Goal: Task Accomplishment & Management: Use online tool/utility

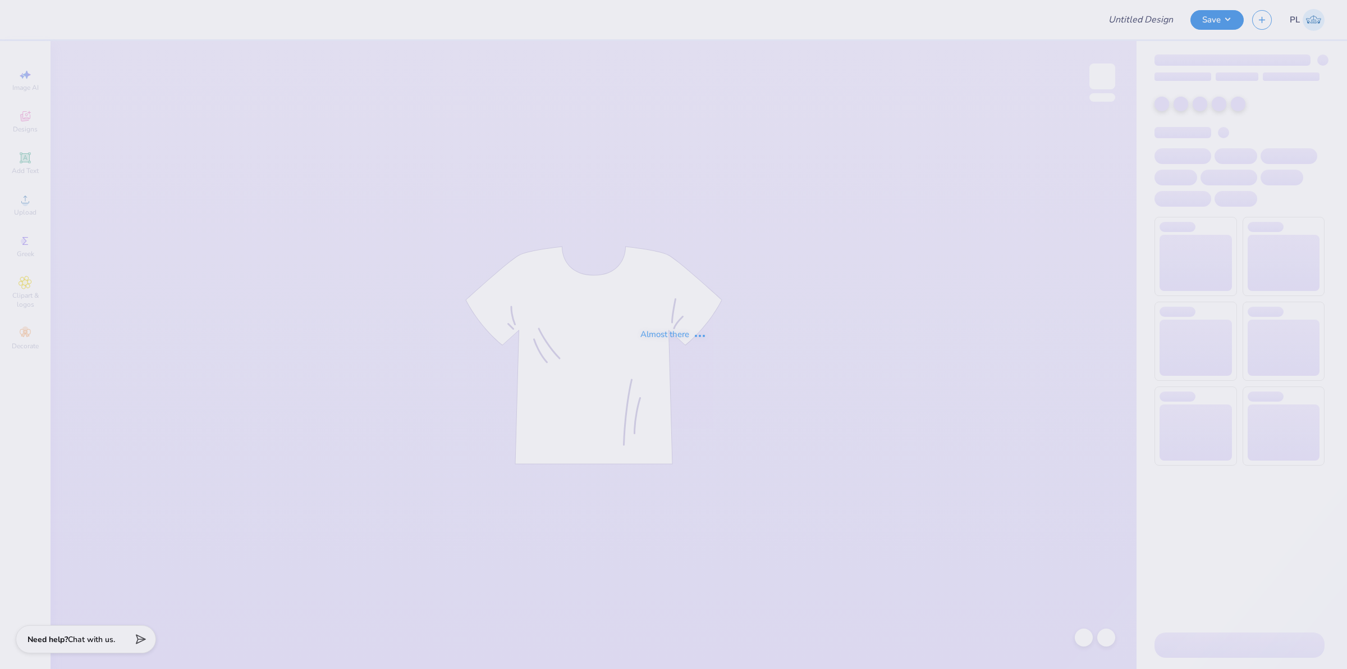
type input "APhi Parent's Weekend Merch!"
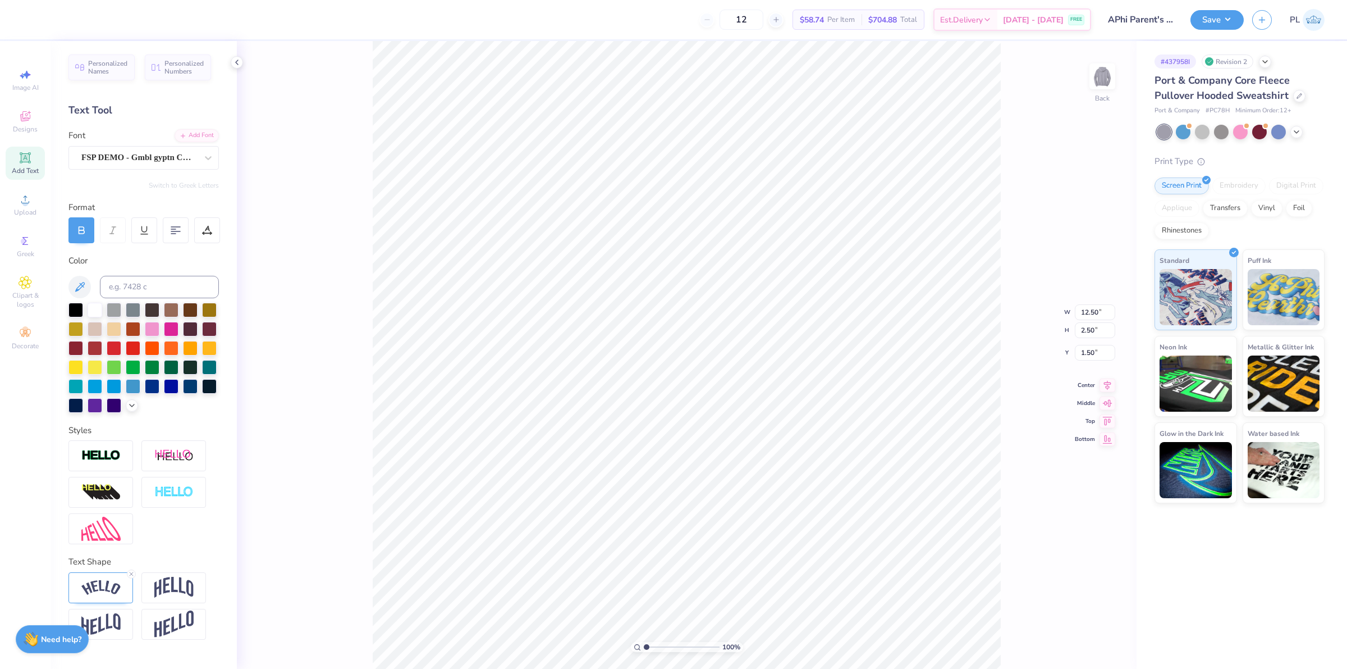
scroll to position [12, 4]
type textarea "ALPHA PHI X PI KAPPA ALPHA"
click at [99, 580] on img at bounding box center [100, 587] width 39 height 15
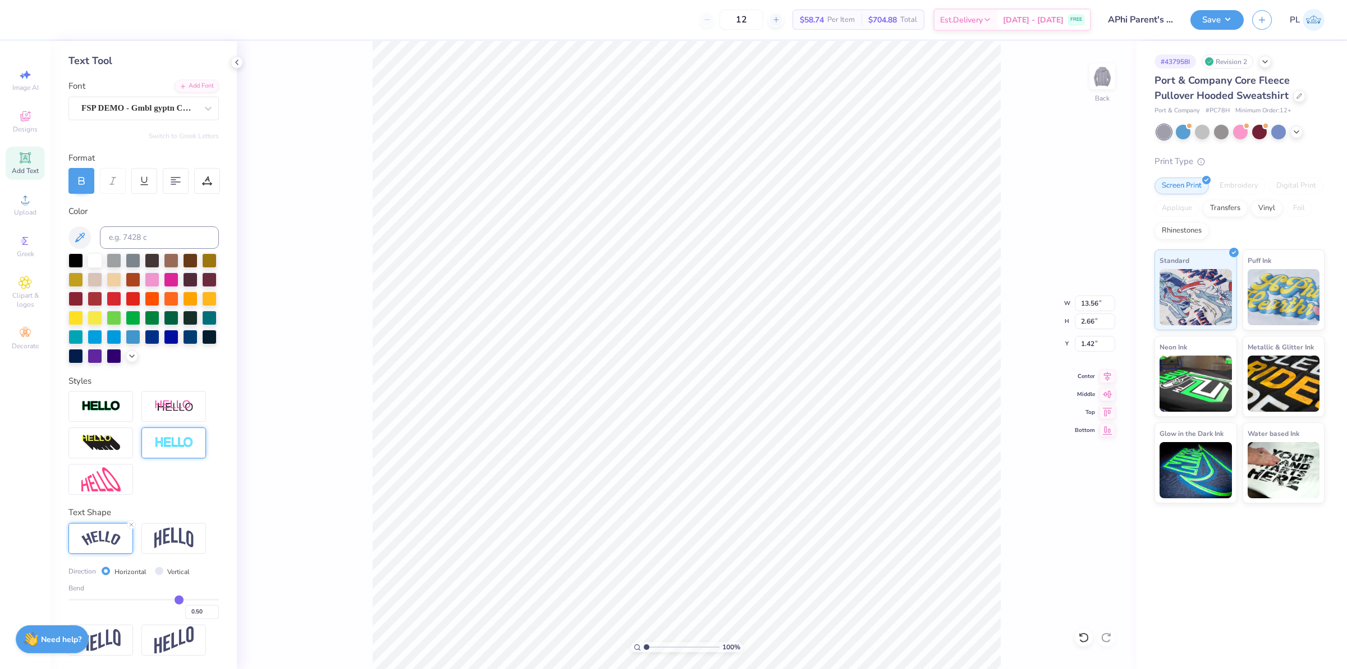
scroll to position [68, 0]
type input "0.49"
type input "0.5"
type input "0.50"
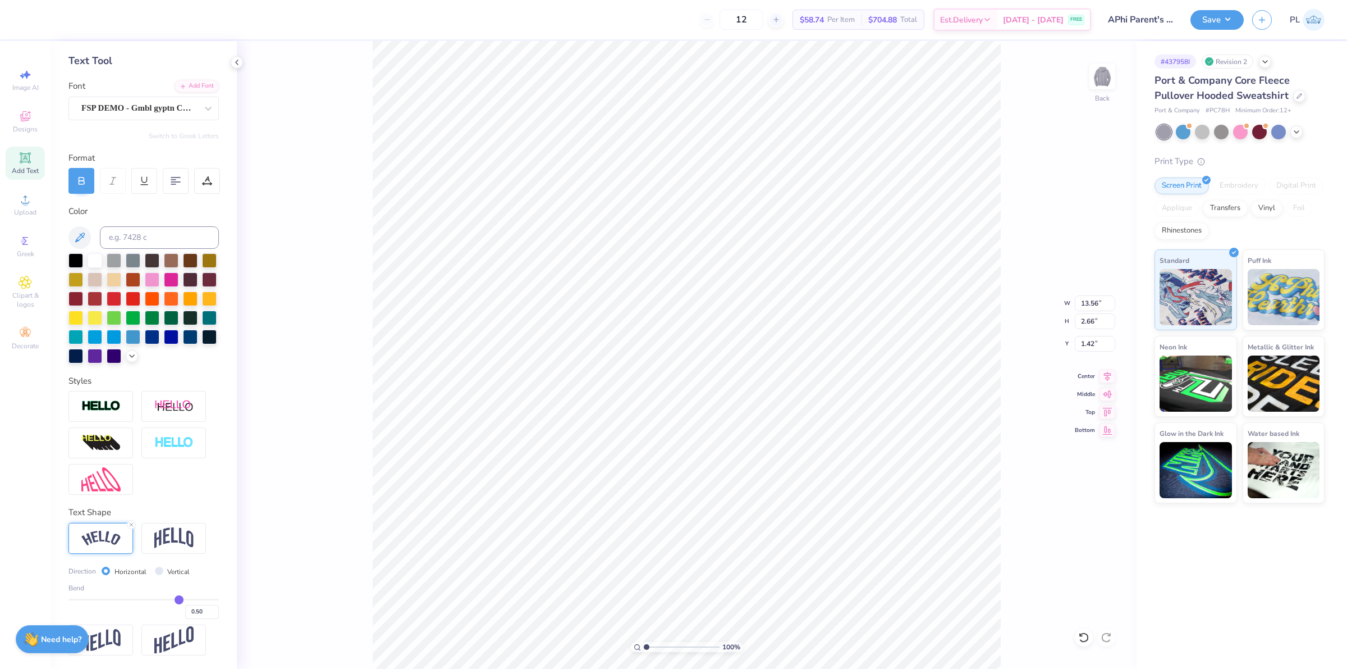
type input "0.51"
type input "0.52"
type input "0.53"
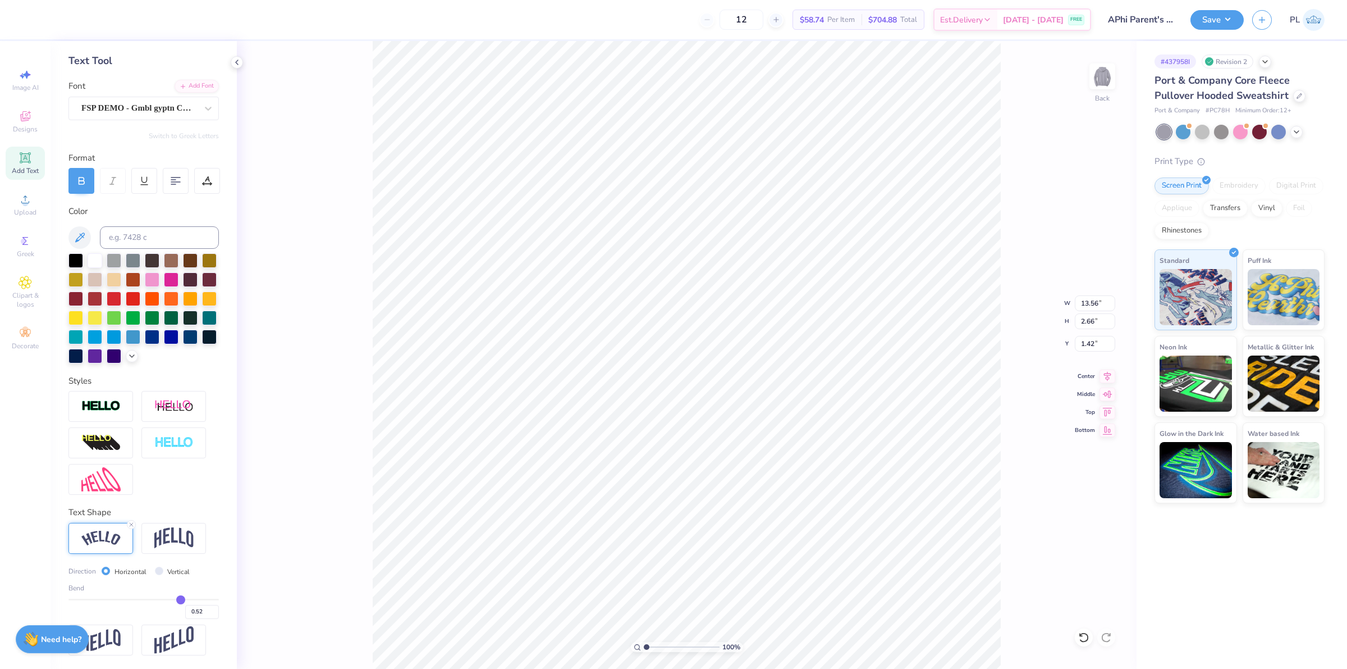
type input "0.53"
click at [173, 598] on input "range" at bounding box center [143, 599] width 150 height 2
type input "13.62"
type input "2.87"
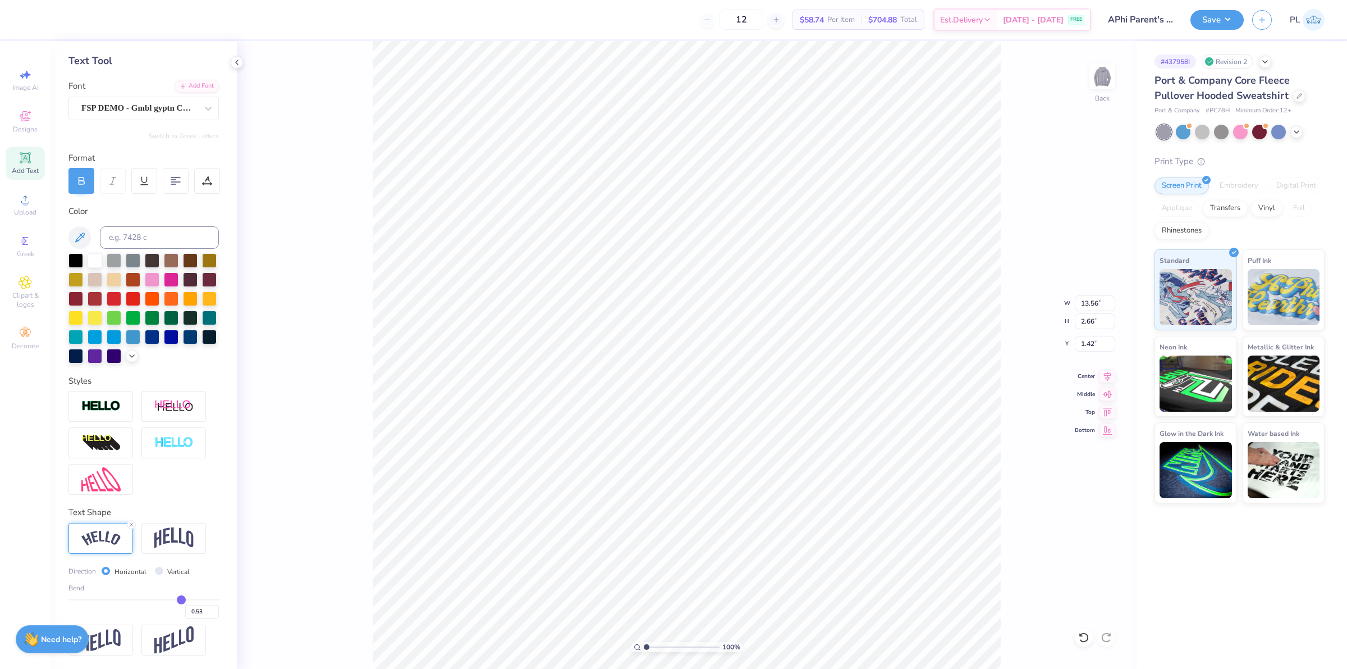
type input "1.31"
type input "0.58"
type input "0.59"
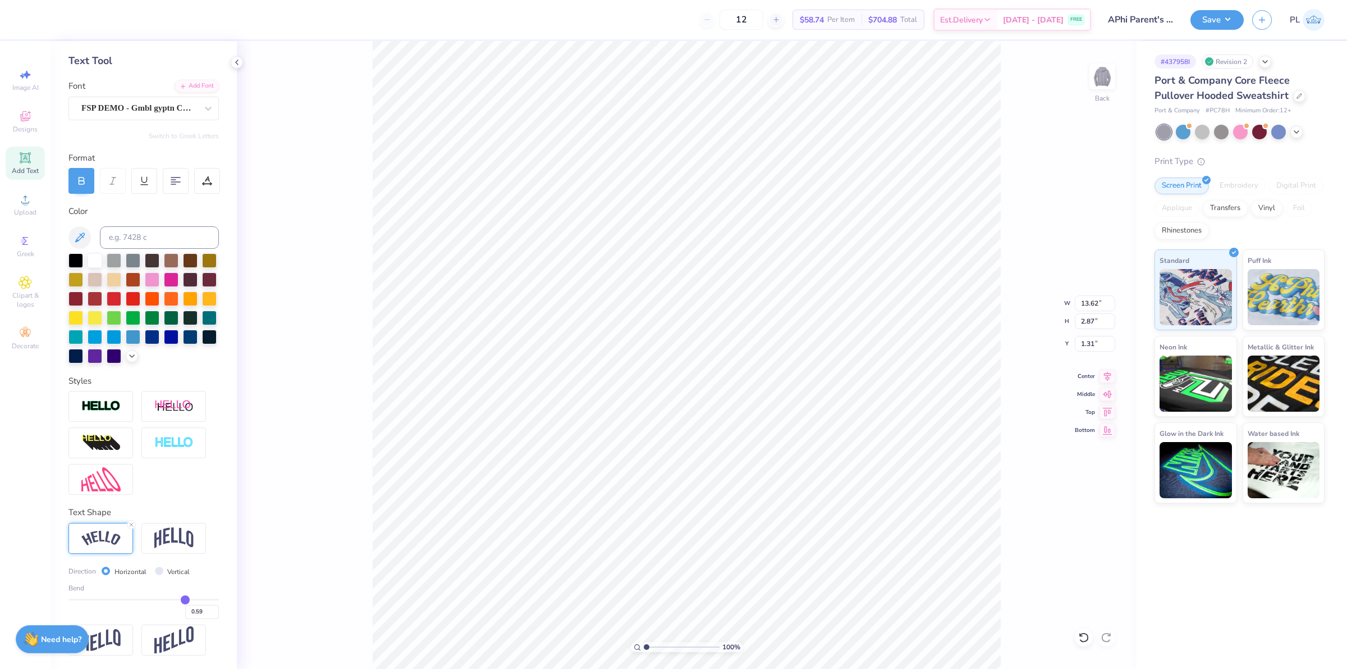
type input "0.6"
type input "0.60"
type input "0.61"
type input "0.62"
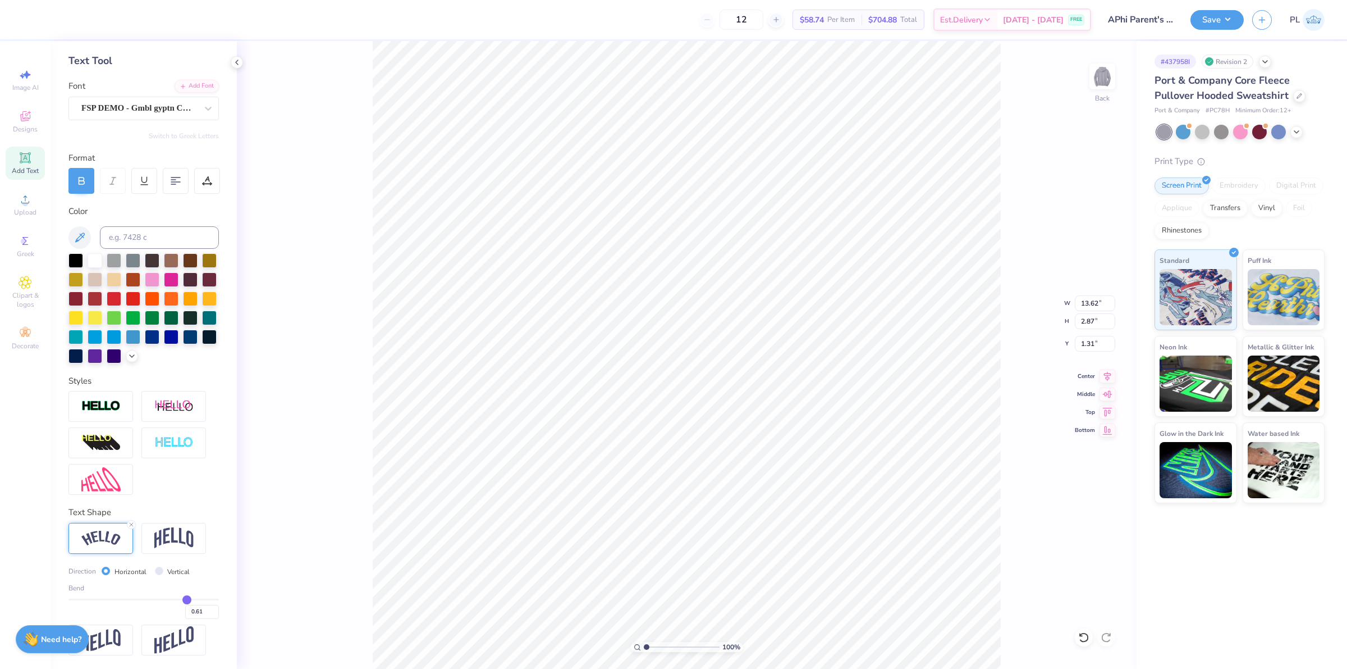
type input "0.62"
click at [179, 598] on input "range" at bounding box center [143, 599] width 150 height 2
type input "13.79"
type input "3.58"
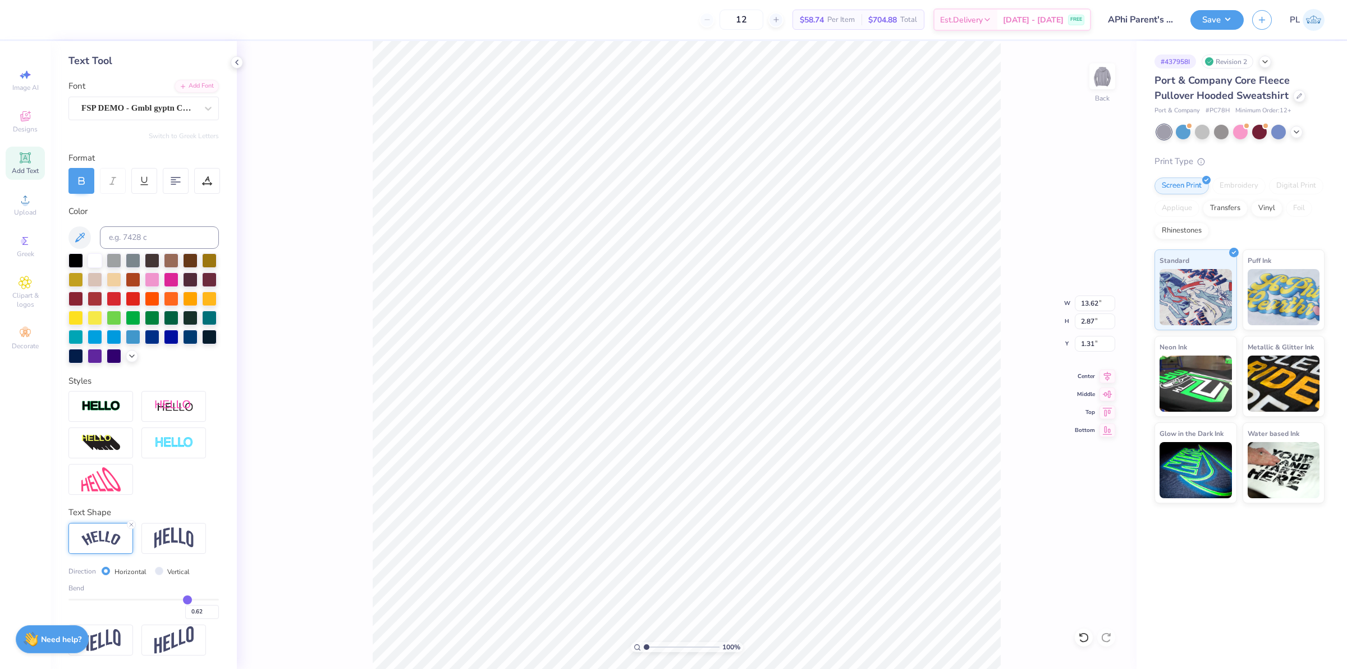
type input "0.96"
type input "0.67"
type input "0.68"
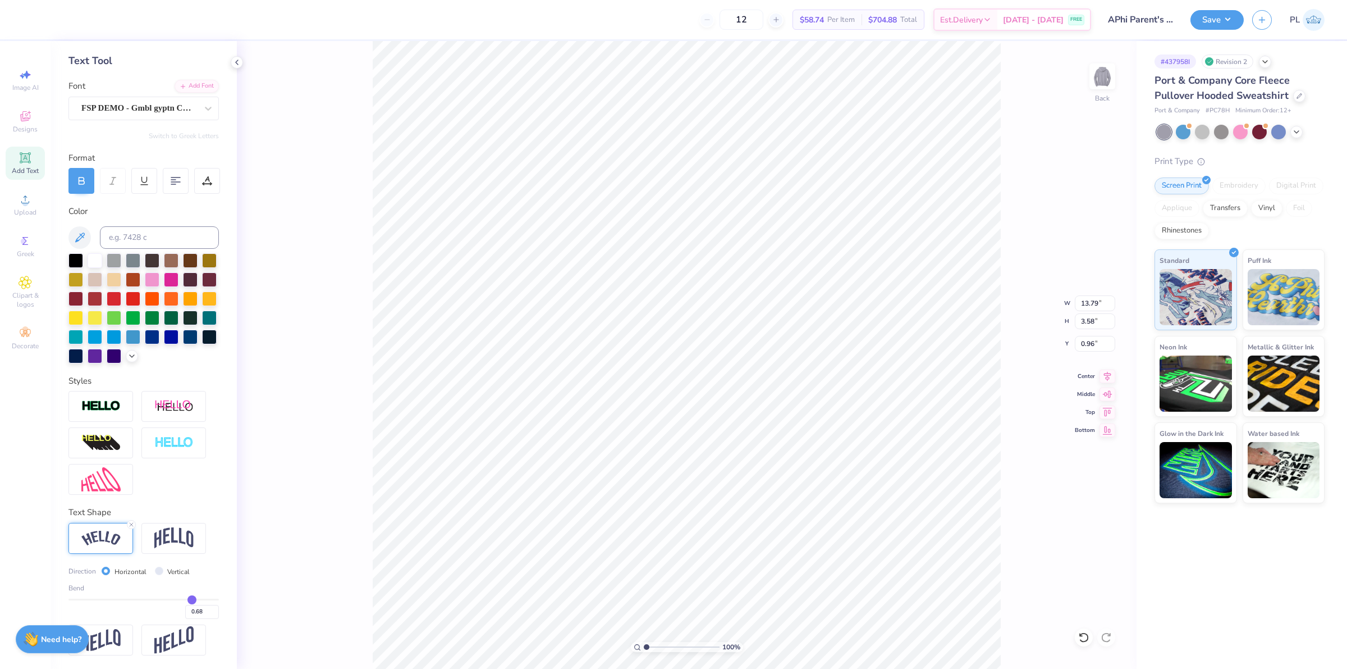
type input "0.68"
click at [183, 600] on input "range" at bounding box center [143, 599] width 150 height 2
type input "13.90"
type input "4.09"
type input "1.01"
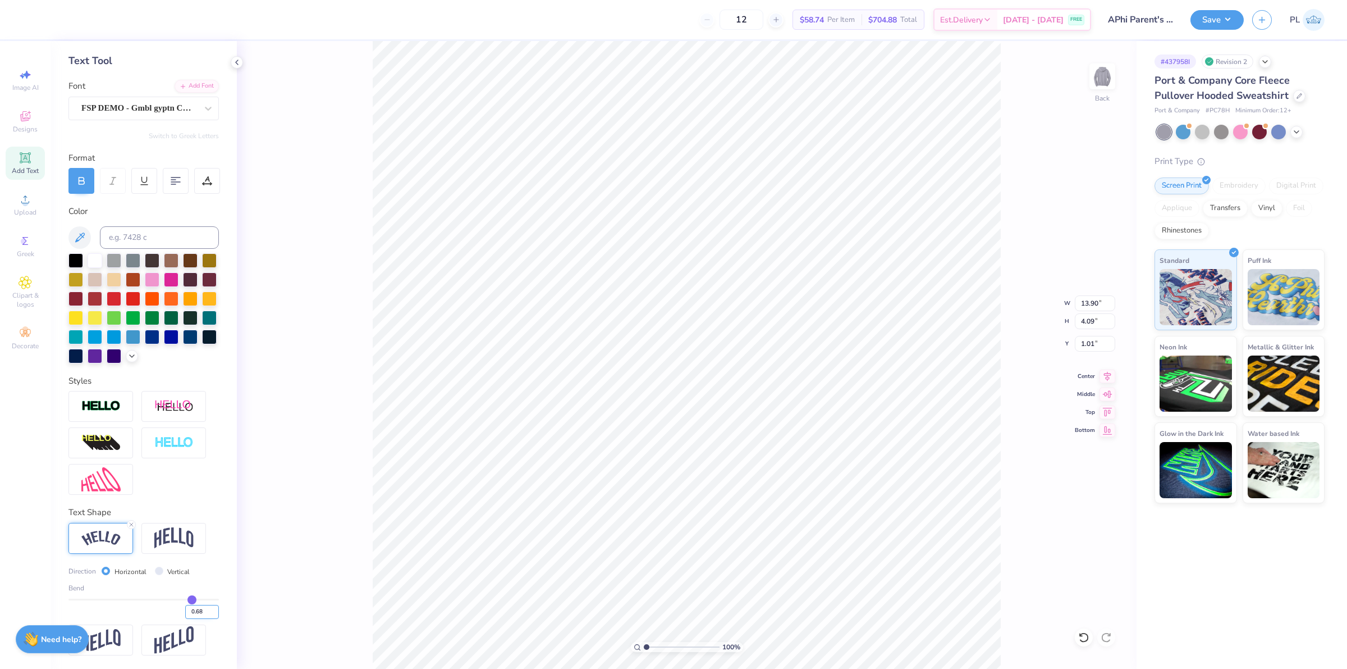
click at [190, 614] on input "0.68" at bounding box center [202, 612] width 34 height 14
type input "0.65"
type input "13.84"
type input "3.83"
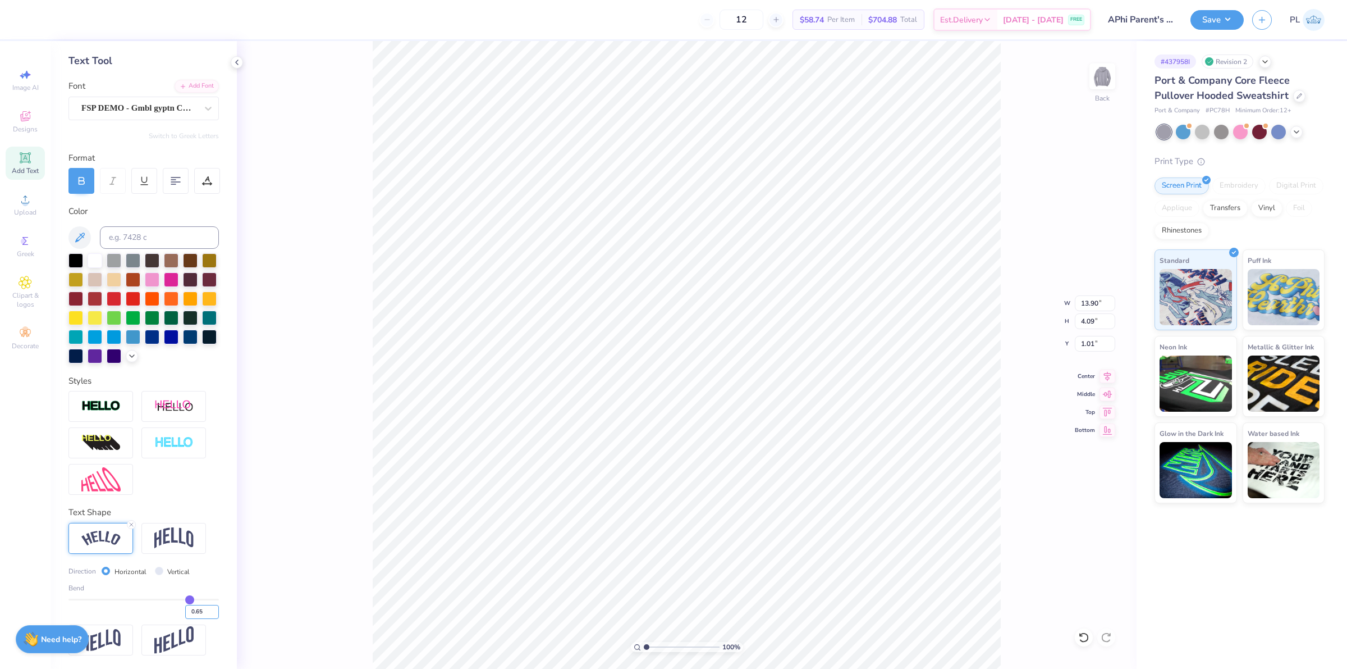
type input "1.14"
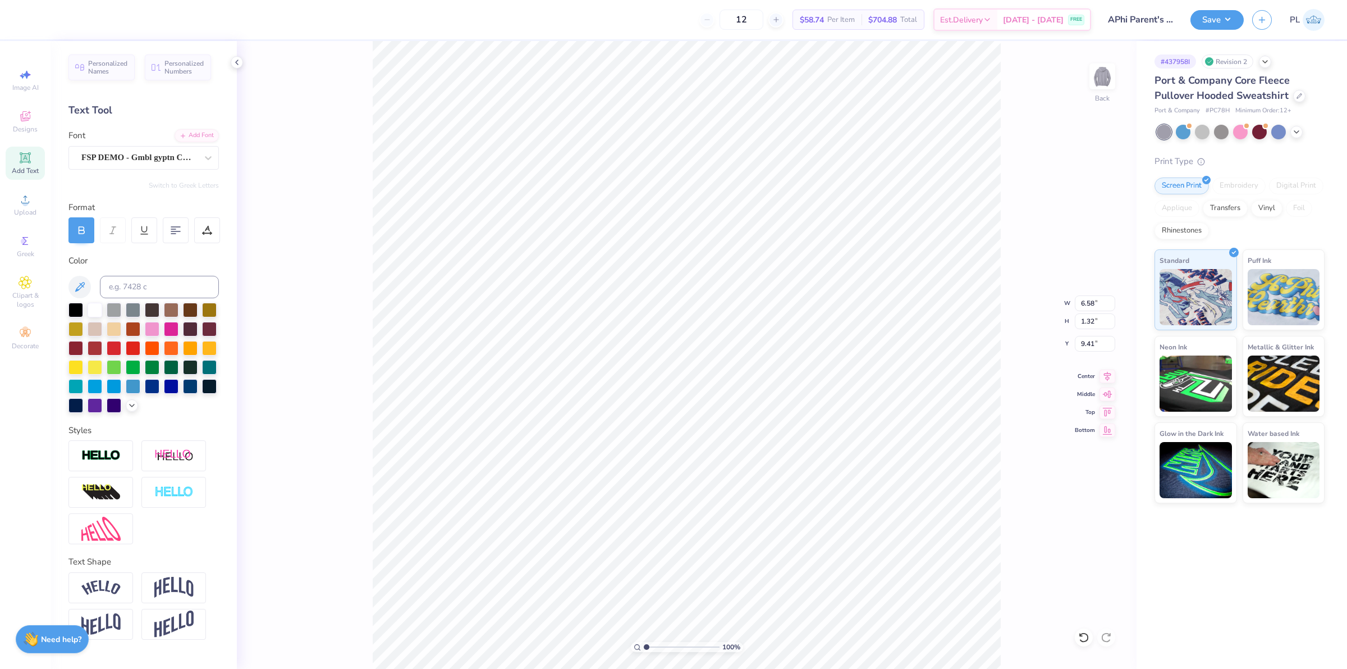
scroll to position [11, 4]
type textarea "PARENTS WEEKEND"
drag, startPoint x: 1100, startPoint y: 303, endPoint x: 1079, endPoint y: 300, distance: 21.0
click at [1079, 300] on input "14.23" at bounding box center [1095, 303] width 40 height 16
type input "12.50"
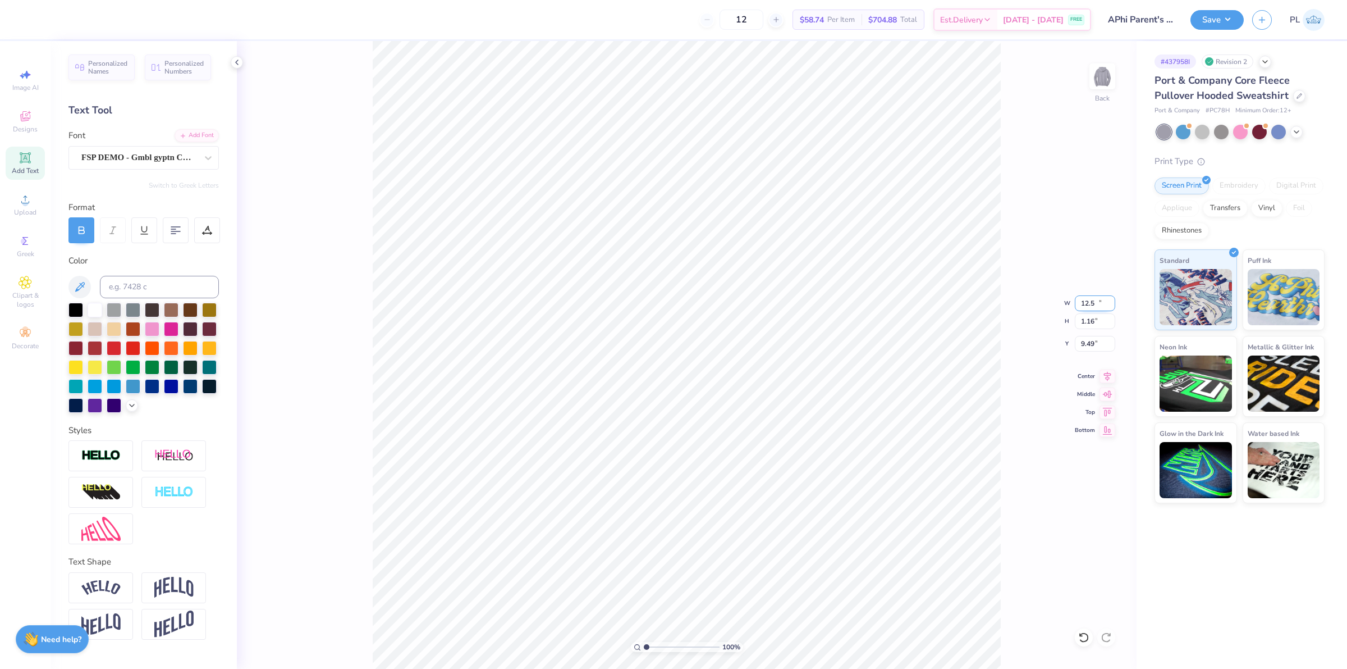
type input "1.16"
type input "9.49"
type input "12.00"
type input "1.11"
type input "9.51"
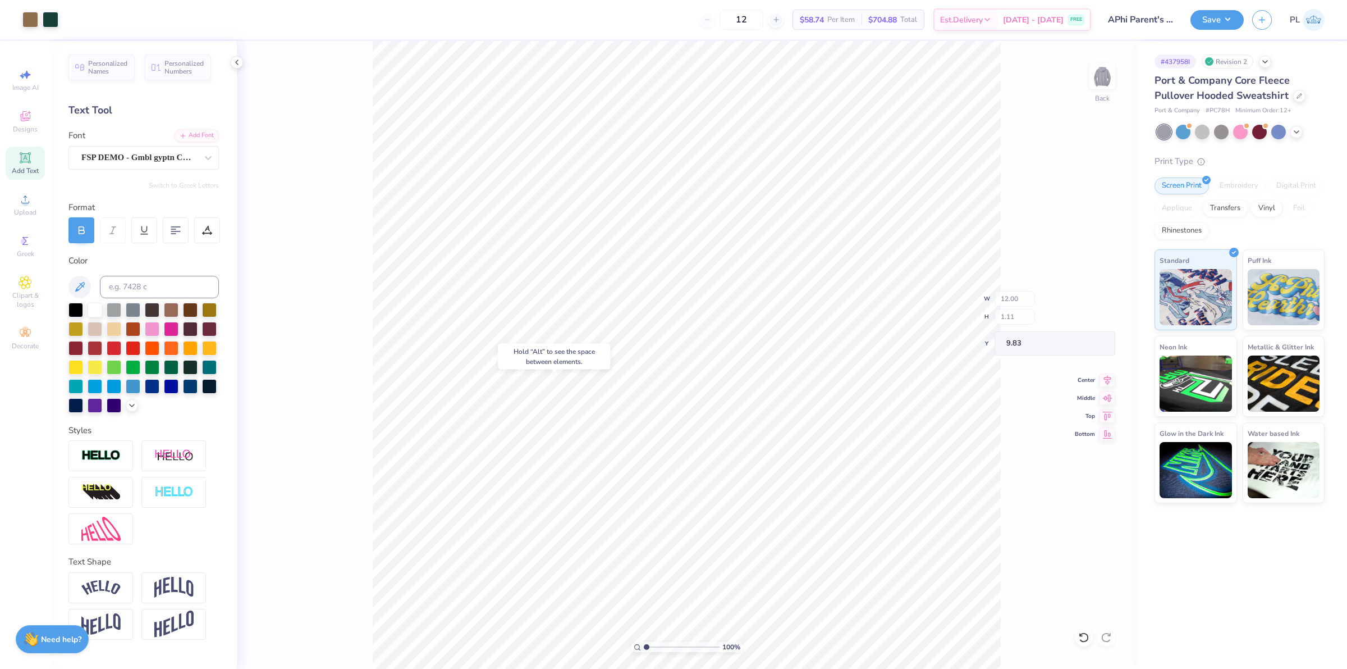
type input "9.83"
